Goal: Task Accomplishment & Management: Manage account settings

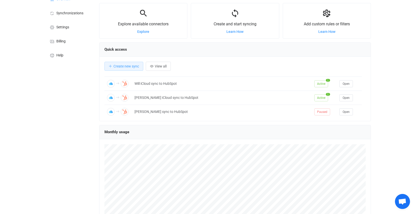
scroll to position [25, 0]
click at [63, 45] on li "Billing" at bounding box center [69, 40] width 50 height 14
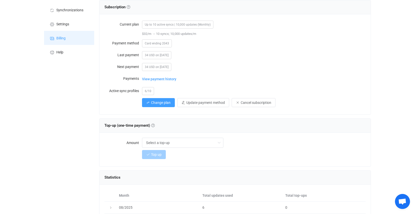
scroll to position [30, 0]
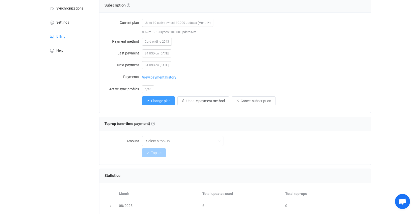
click at [147, 90] on span "6/10" at bounding box center [148, 89] width 12 height 8
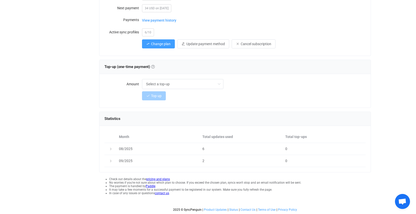
scroll to position [86, 0]
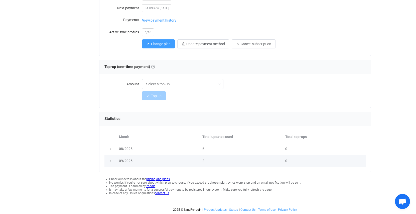
click at [110, 161] on icon at bounding box center [110, 160] width 3 height 3
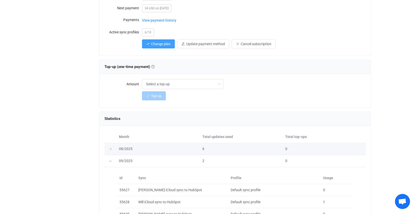
click at [111, 150] on icon at bounding box center [110, 148] width 3 height 3
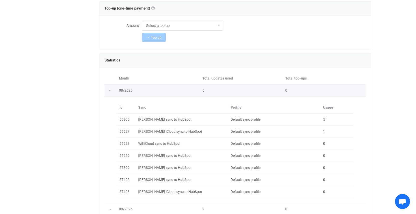
scroll to position [146, 0]
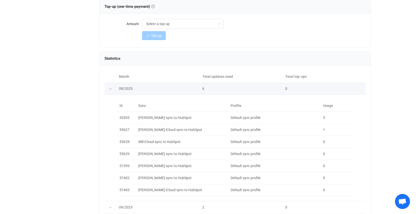
click at [108, 87] on div at bounding box center [110, 88] width 12 height 5
click at [109, 89] on div at bounding box center [110, 88] width 5 height 7
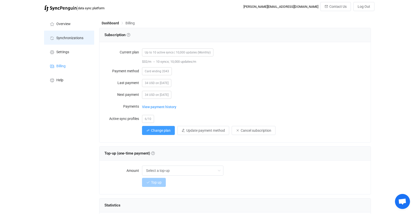
scroll to position [0, 0]
click at [71, 39] on span "Synchronizations" at bounding box center [69, 38] width 27 height 4
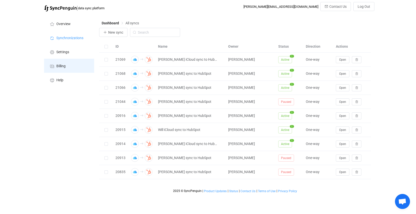
click at [54, 71] on li "Billing" at bounding box center [69, 66] width 50 height 14
